Goal: Transaction & Acquisition: Purchase product/service

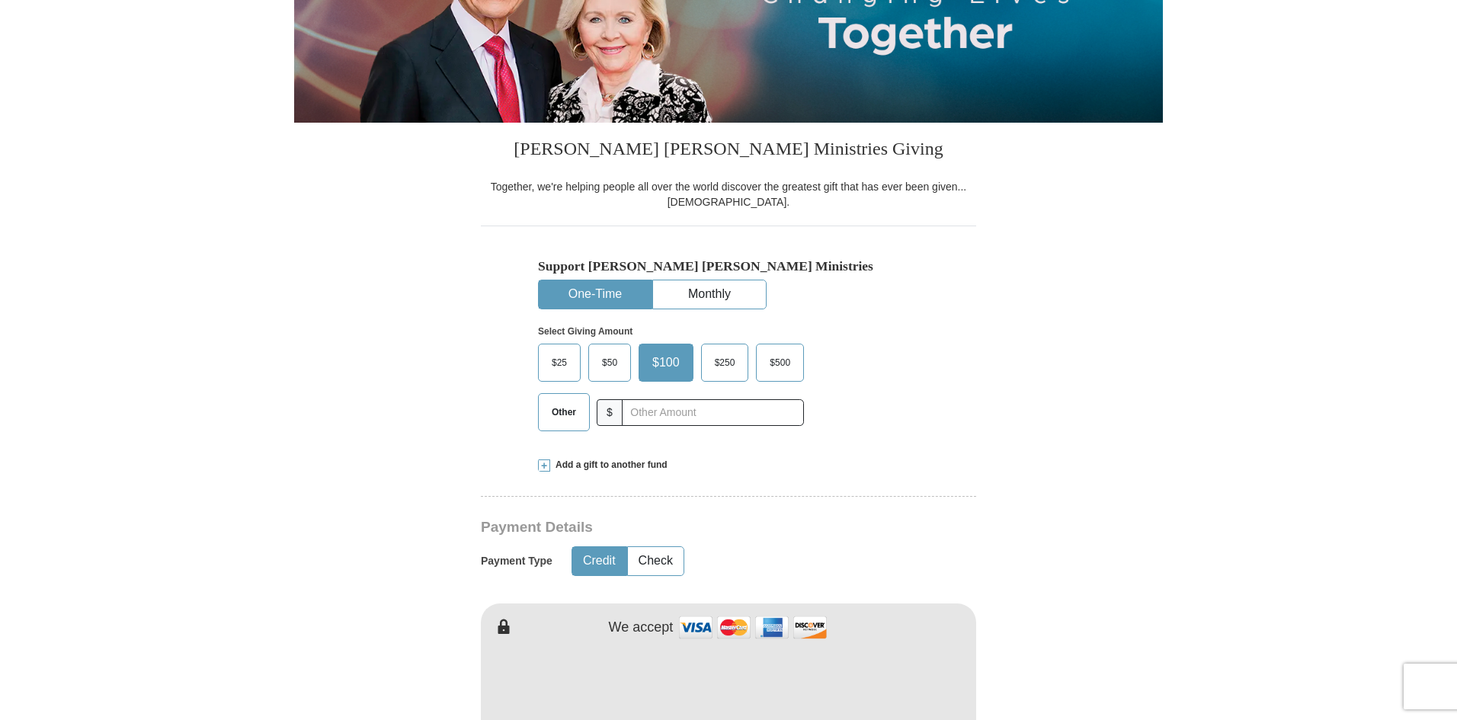
scroll to position [213, 0]
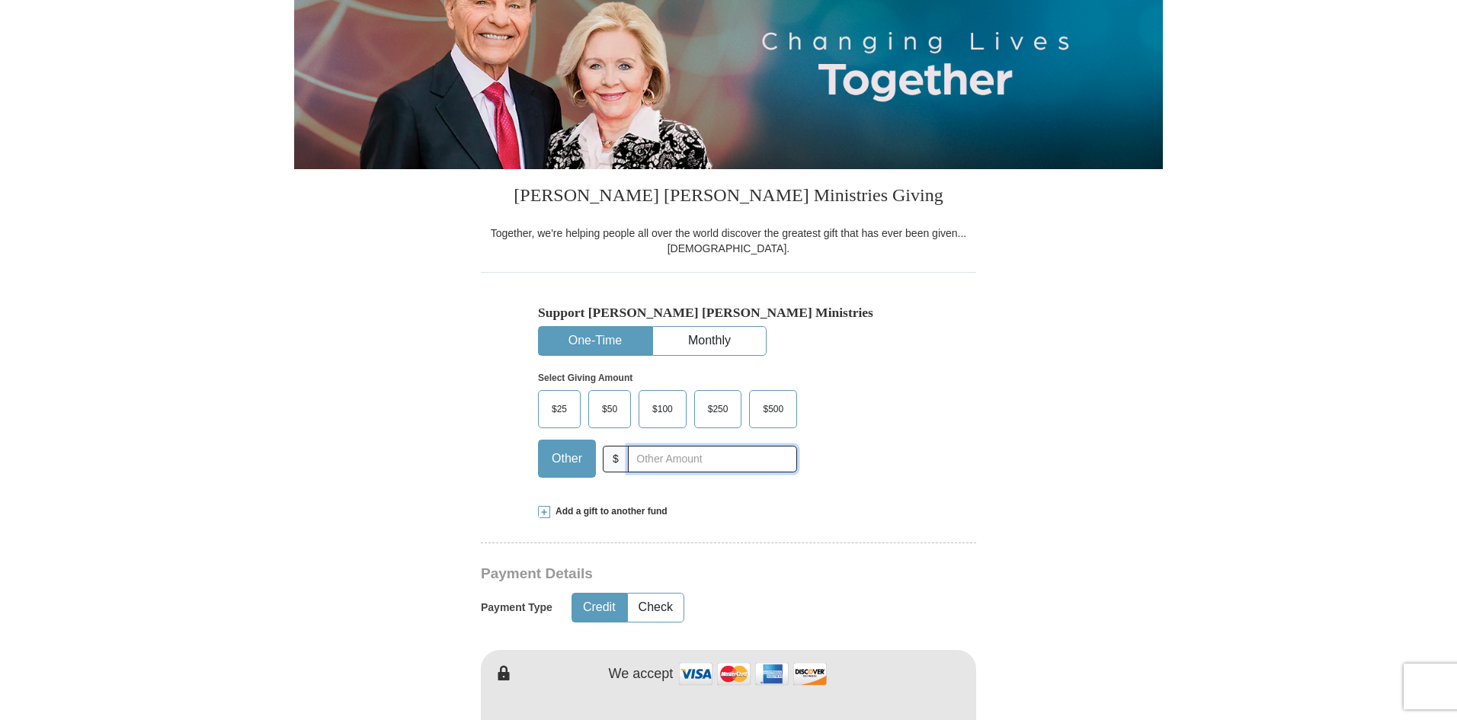
click at [666, 461] on input "text" at bounding box center [712, 459] width 169 height 27
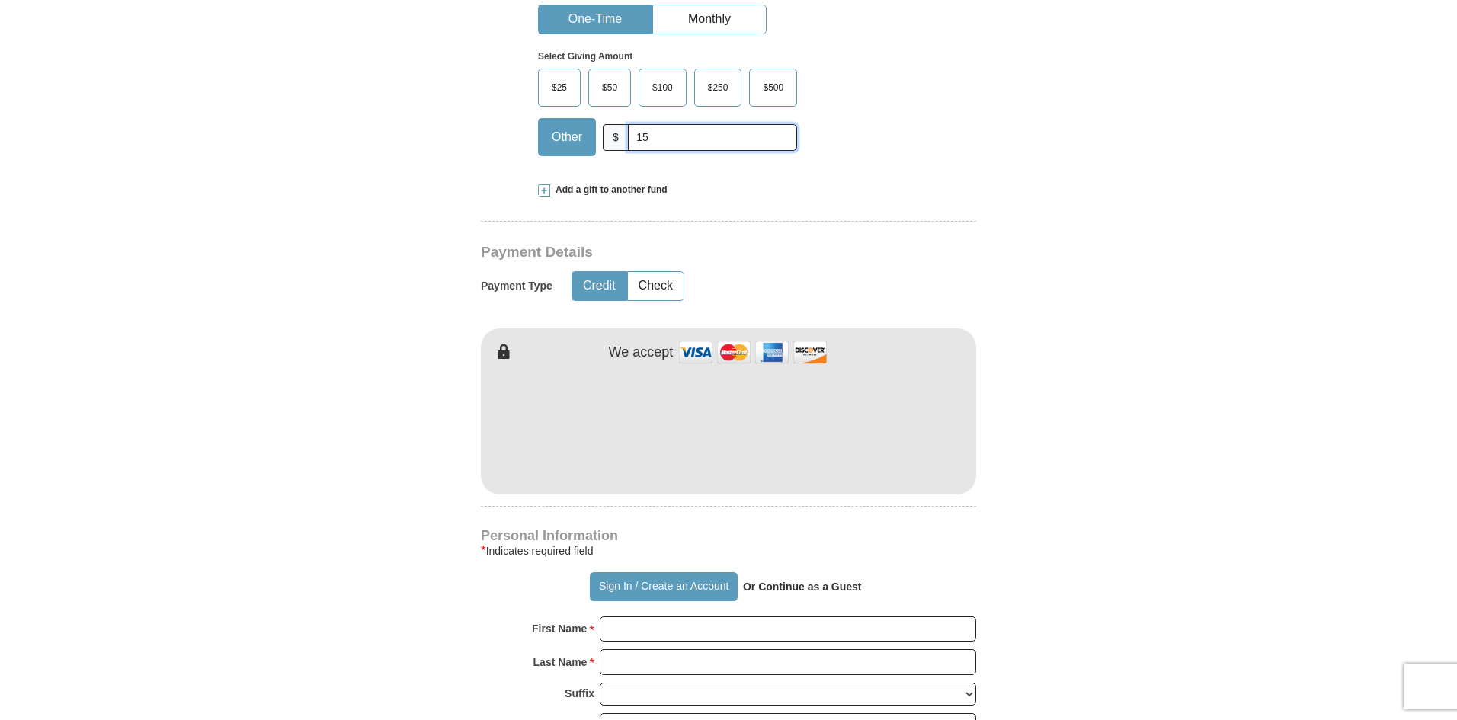
scroll to position [642, 0]
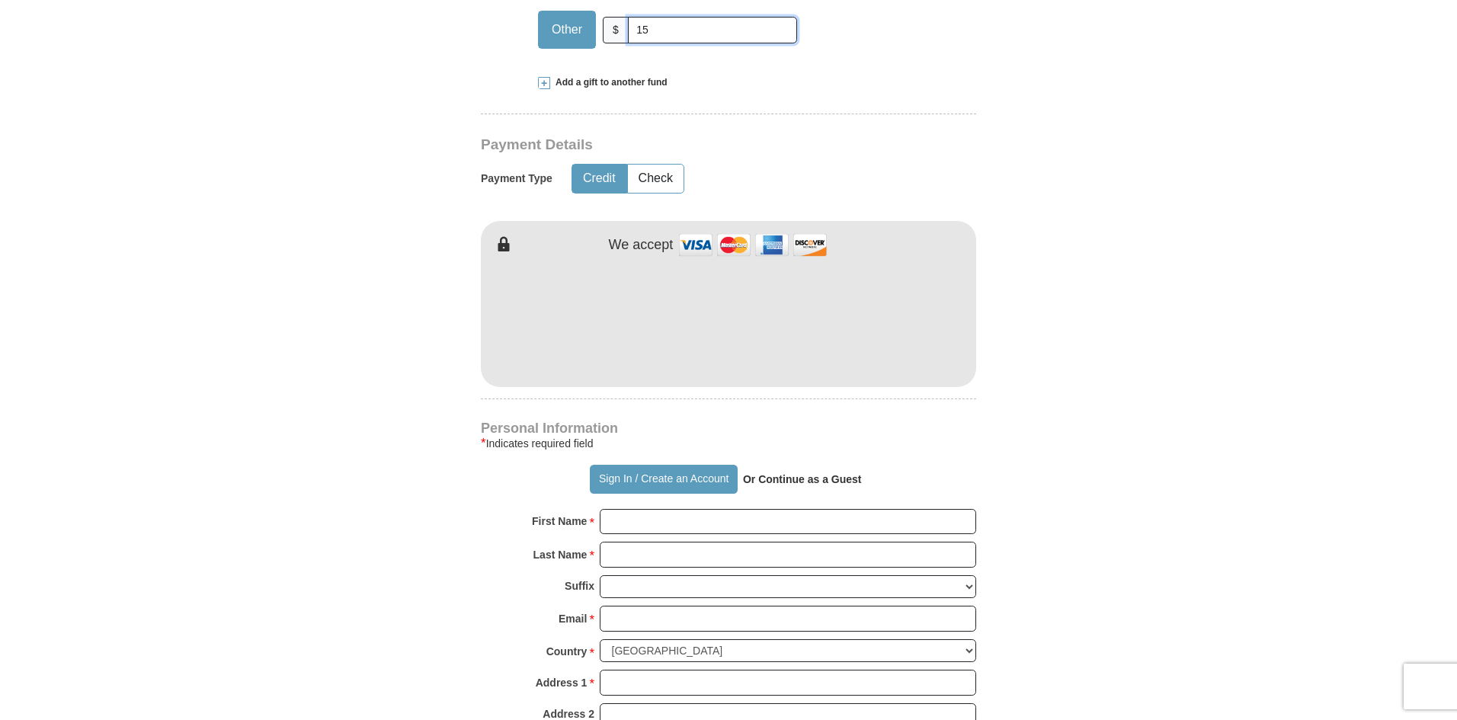
type input "15"
click at [701, 518] on input "First Name *" at bounding box center [788, 522] width 376 height 26
type input "[DEMOGRAPHIC_DATA]'s Worship Center"
click at [684, 557] on input "Last Name *" at bounding box center [788, 555] width 376 height 26
type input "[DEMOGRAPHIC_DATA]"
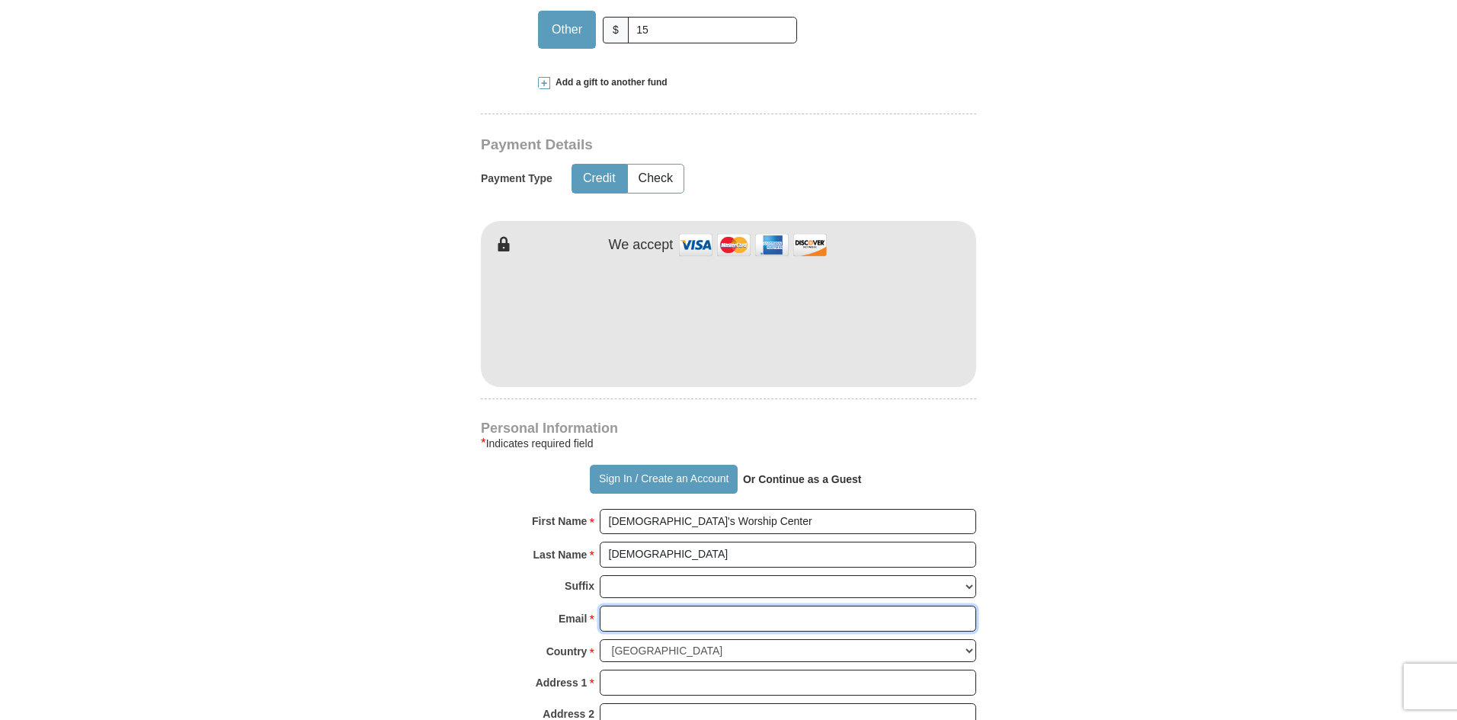
click at [635, 616] on input "Email *" at bounding box center [788, 619] width 376 height 26
type input "[EMAIL_ADDRESS][DOMAIN_NAME]"
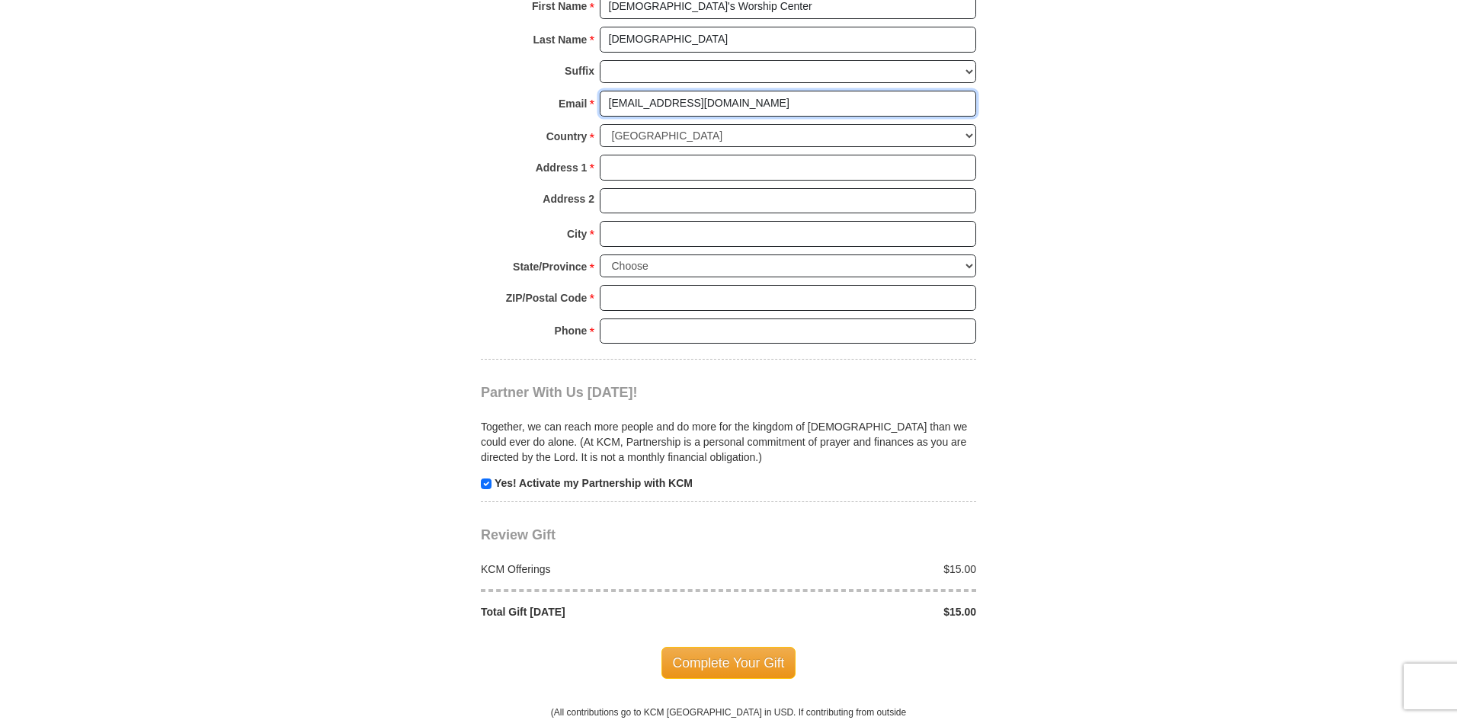
scroll to position [1237, 0]
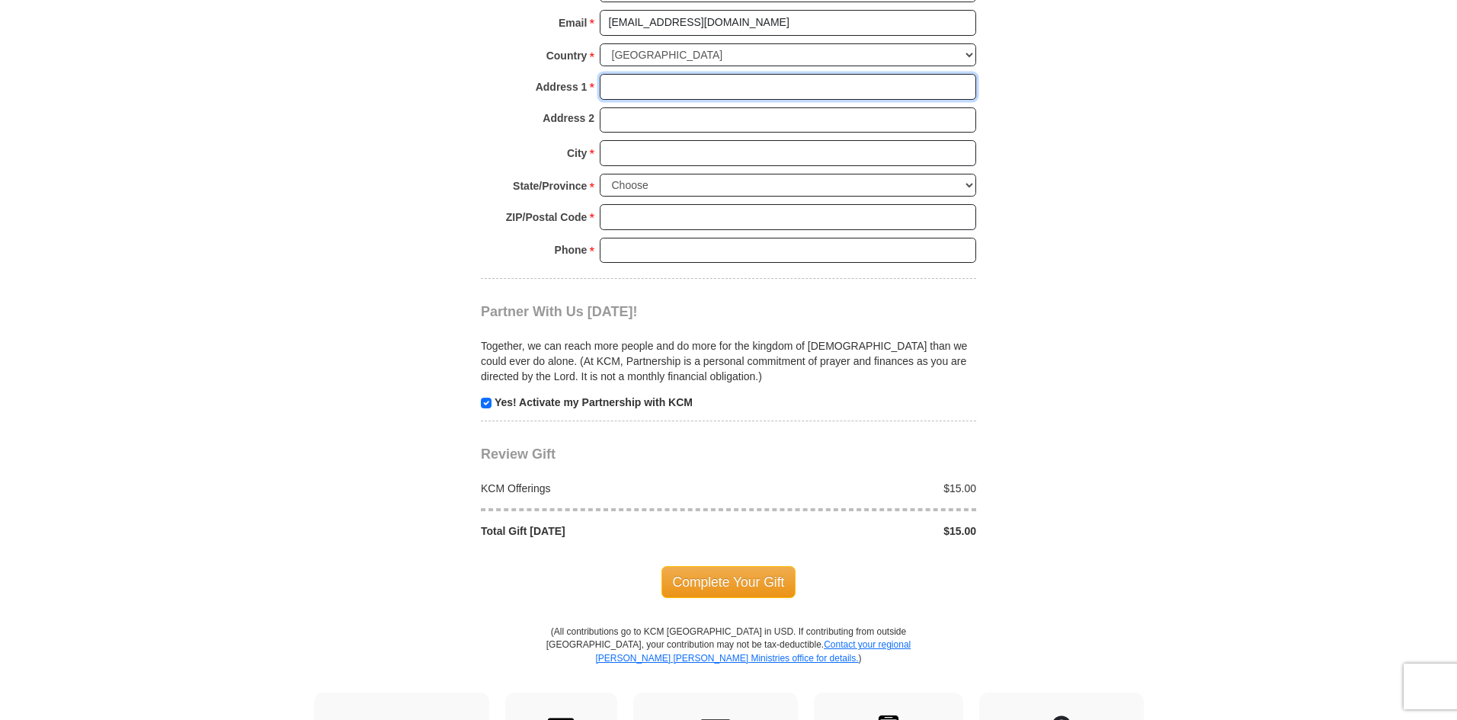
click at [623, 83] on input "Address 1 *" at bounding box center [788, 87] width 376 height 26
type input "818 [PERSON_NAME]"
click at [680, 157] on input "City *" at bounding box center [788, 153] width 376 height 26
type input "Lansing"
click at [680, 189] on select "Choose [US_STATE] [US_STATE] [US_STATE] [US_STATE] [US_STATE] Armed Forces Amer…" at bounding box center [788, 186] width 376 height 24
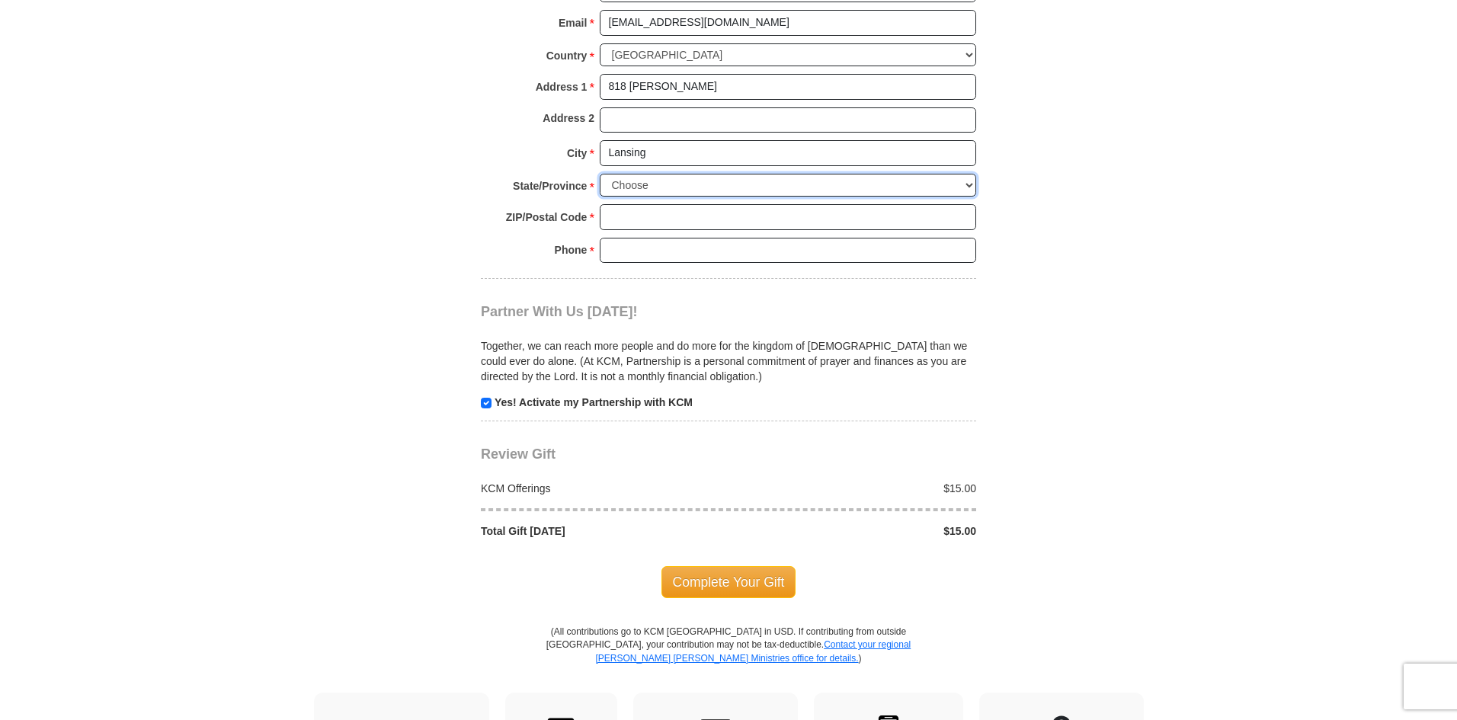
select select "MI"
click at [600, 174] on select "Choose [US_STATE] [US_STATE] [US_STATE] [US_STATE] [US_STATE] Armed Forces Amer…" at bounding box center [788, 186] width 376 height 24
click at [654, 216] on input "ZIP/Postal Code *" at bounding box center [788, 217] width 376 height 26
type input "48915"
click at [701, 252] on input "Phone * *" at bounding box center [788, 251] width 376 height 26
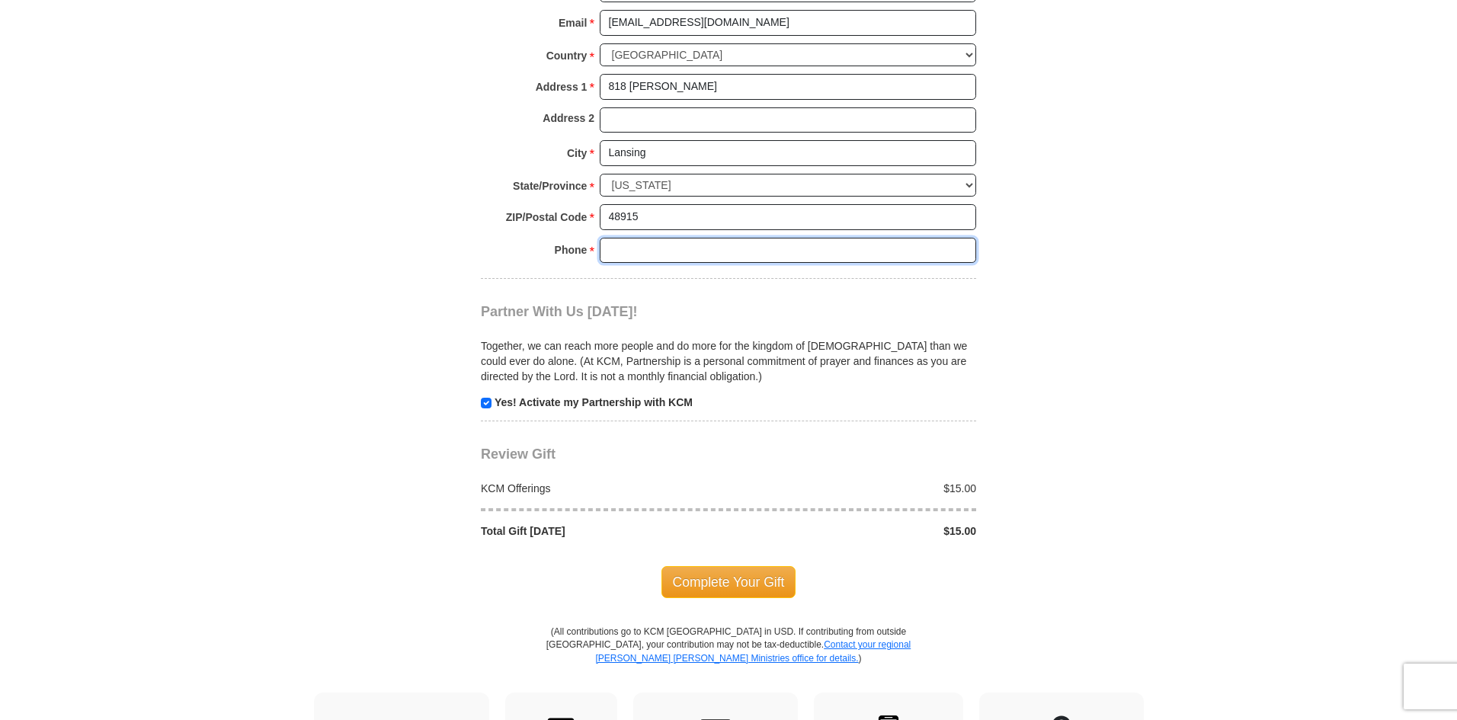
type input "5178983071"
click at [488, 404] on input "checkbox" at bounding box center [486, 403] width 11 height 11
checkbox input "false"
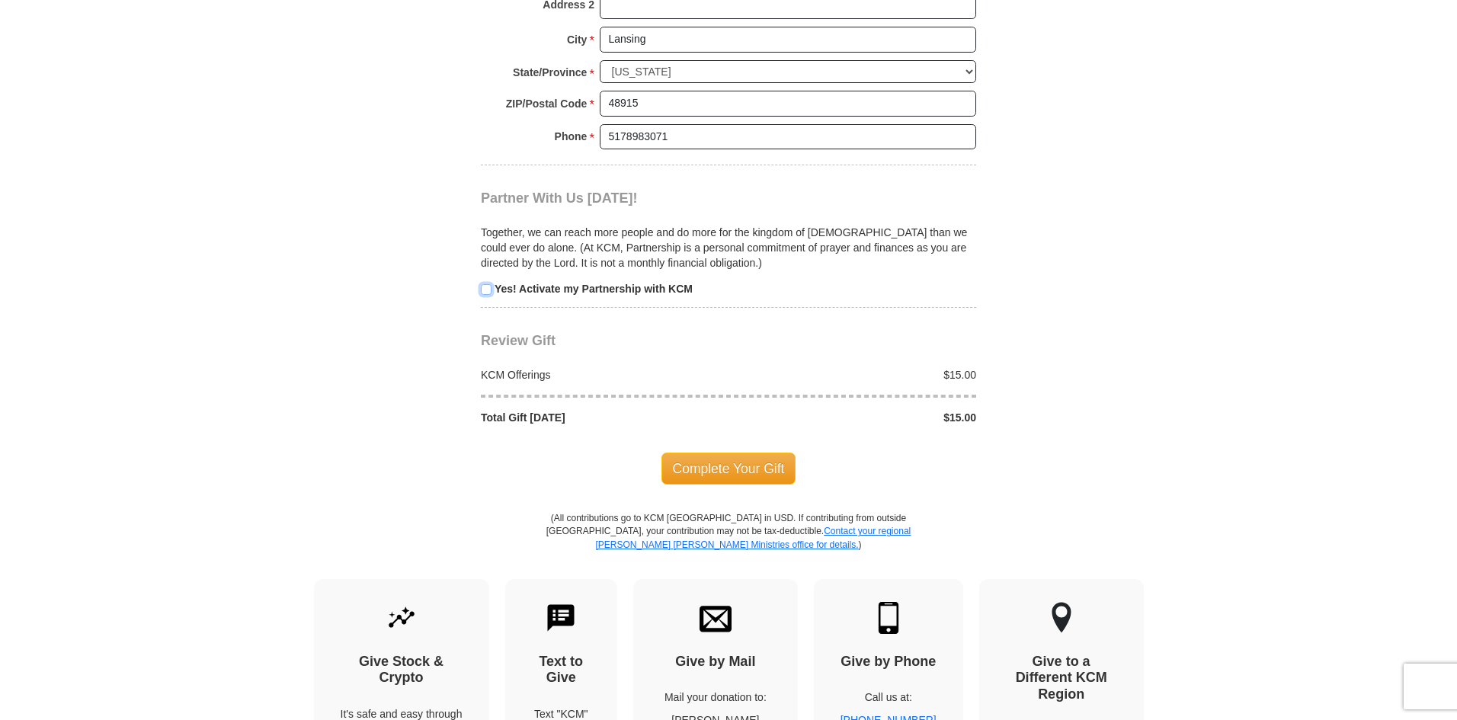
scroll to position [1599, 0]
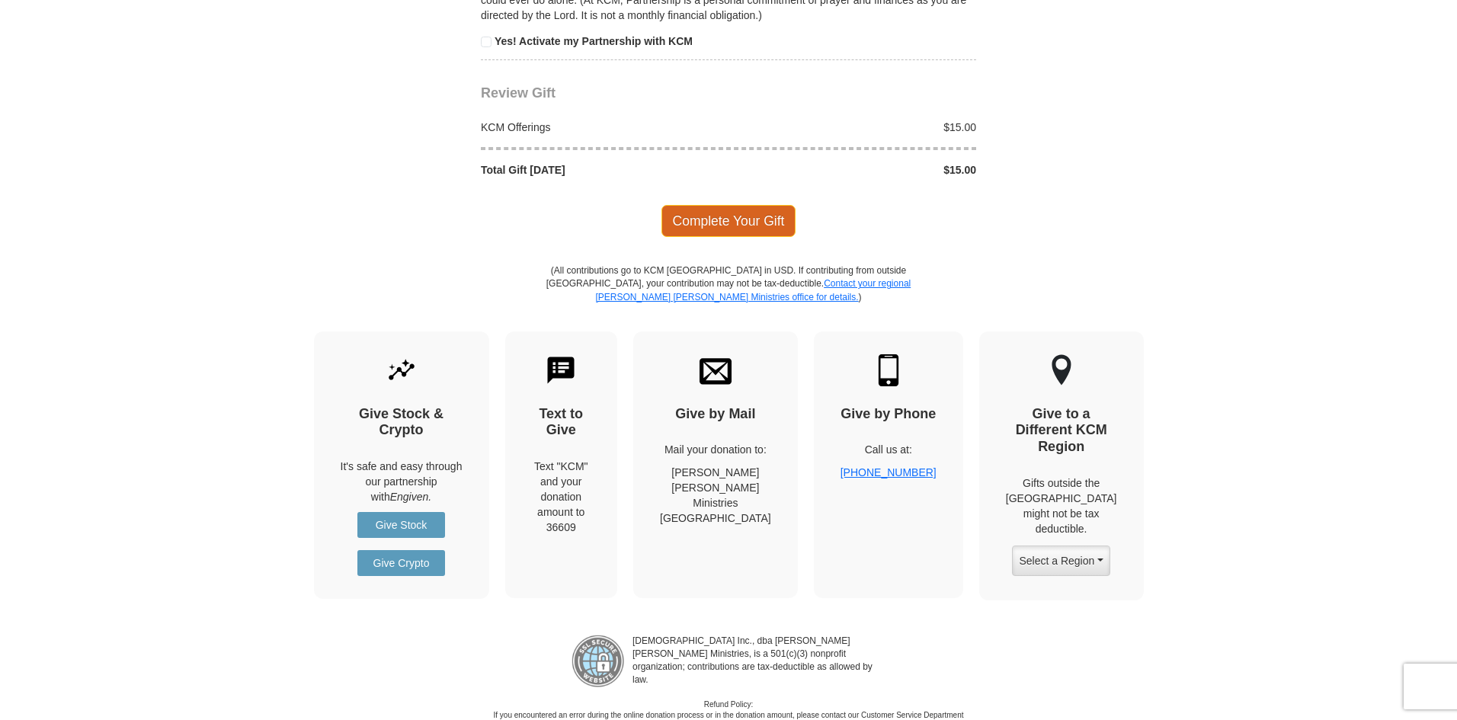
click at [701, 214] on span "Complete Your Gift" at bounding box center [728, 221] width 135 height 32
